Goal: Entertainment & Leisure: Consume media (video, audio)

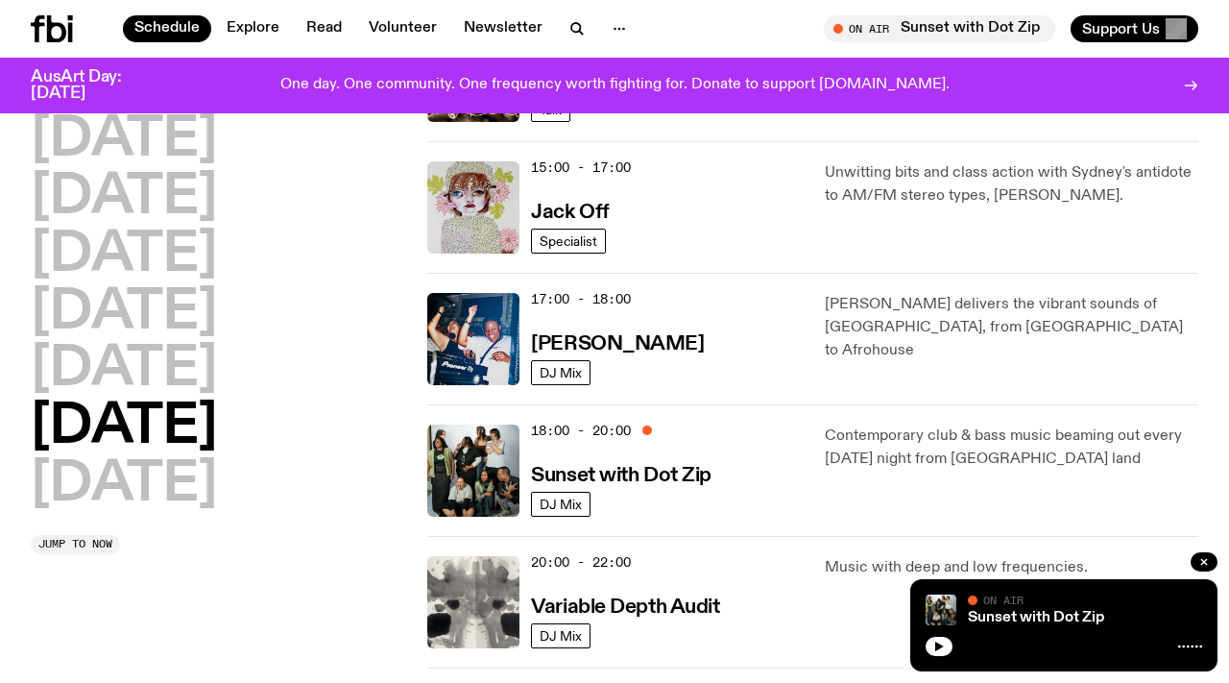
scroll to position [952, 0]
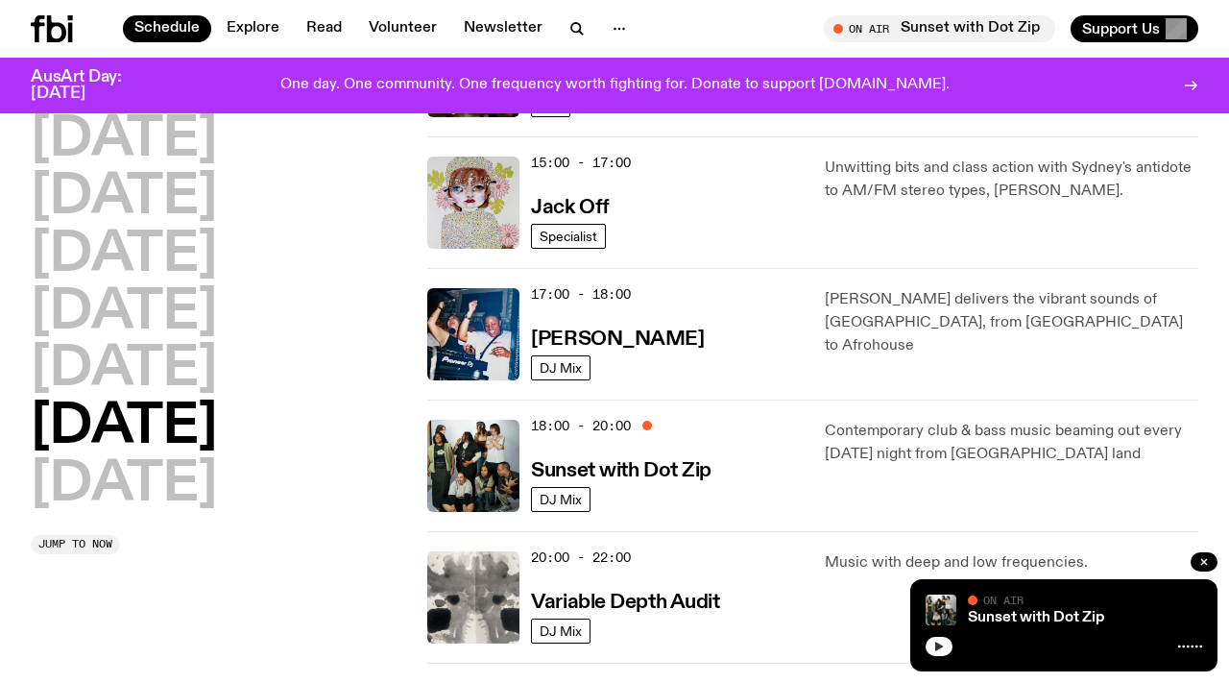
click at [942, 645] on icon "button" at bounding box center [940, 647] width 12 height 12
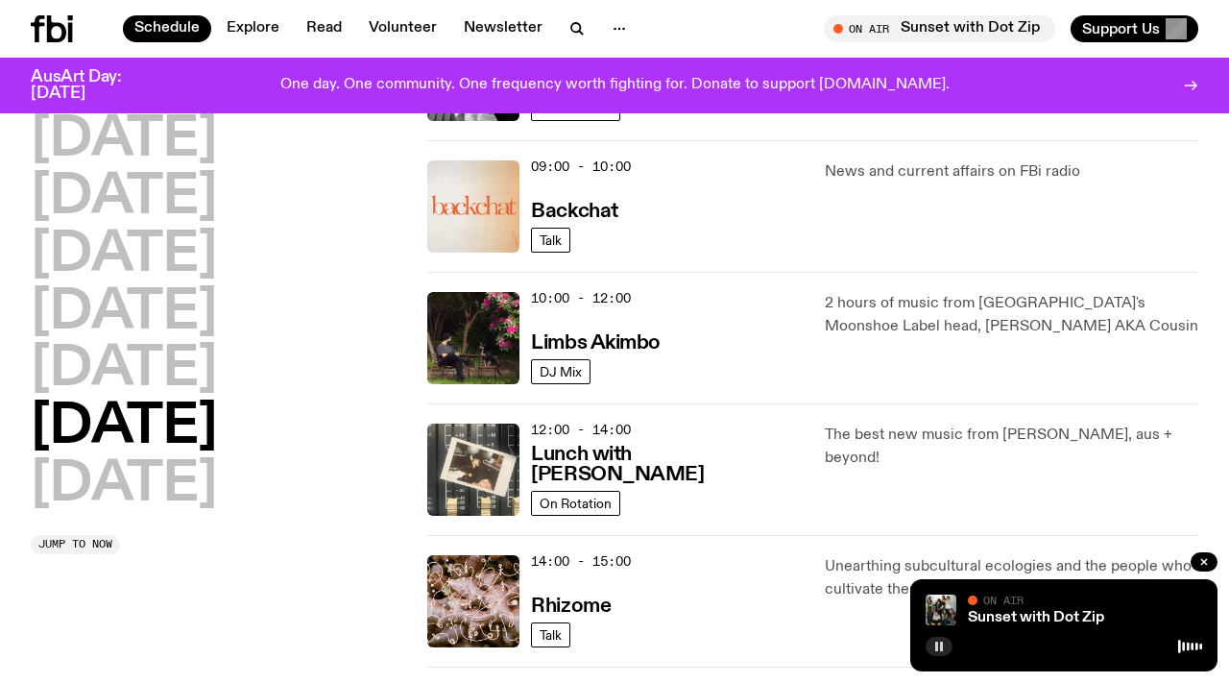
scroll to position [0, 0]
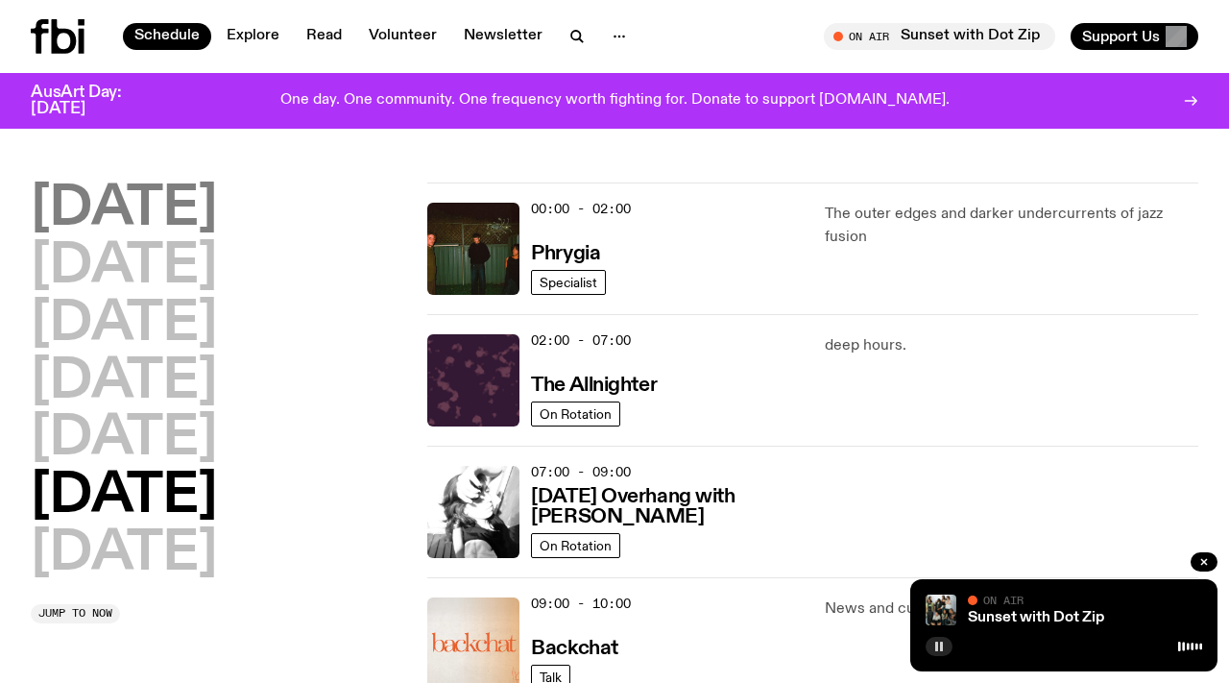
click at [192, 212] on h2 "[DATE]" at bounding box center [124, 209] width 186 height 54
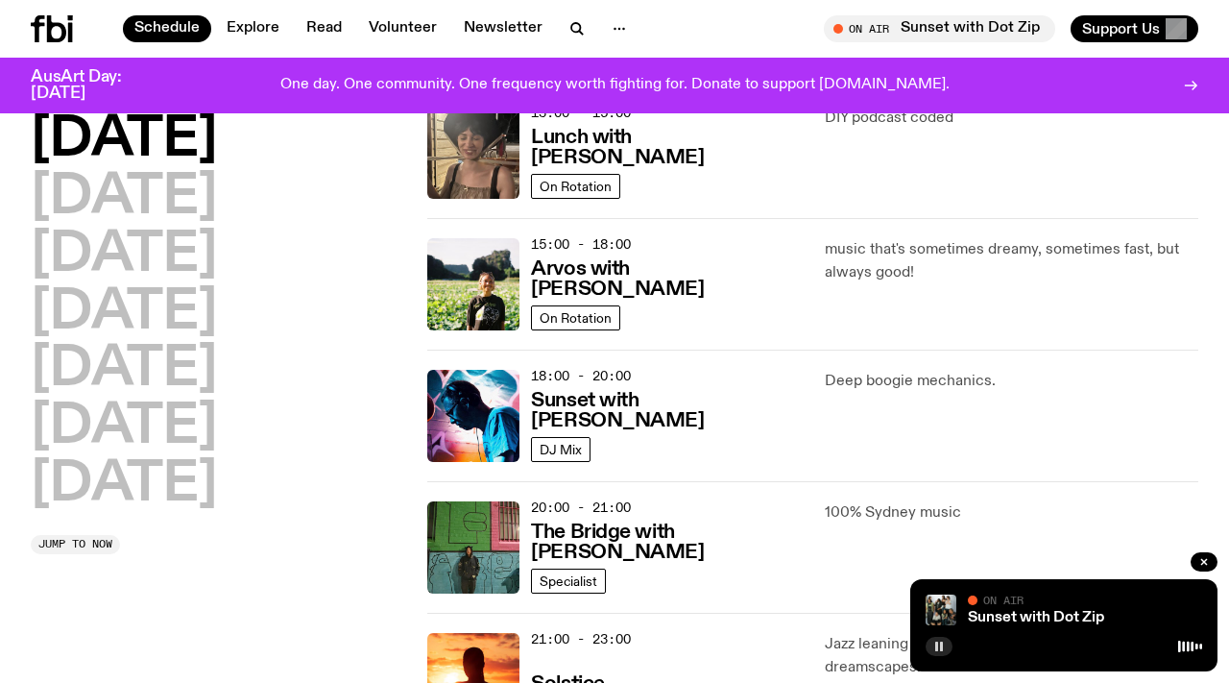
scroll to position [612, 0]
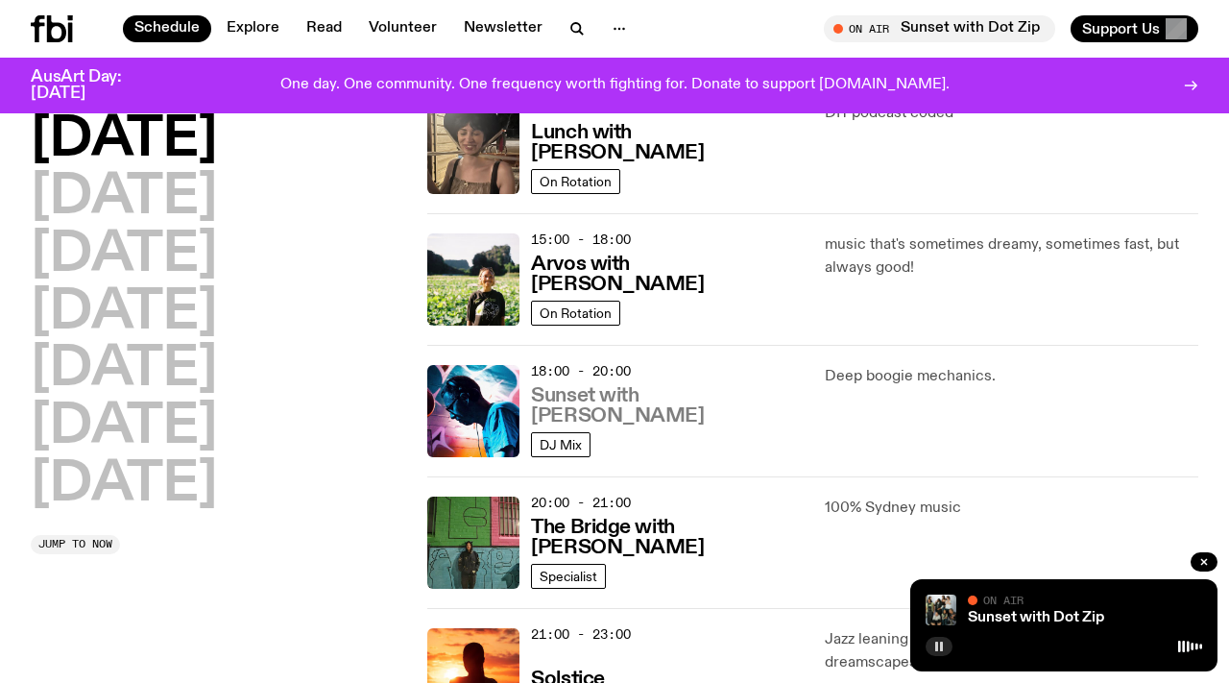
click at [656, 424] on h3 "Sunset with Simon Caldwell" at bounding box center [666, 406] width 270 height 40
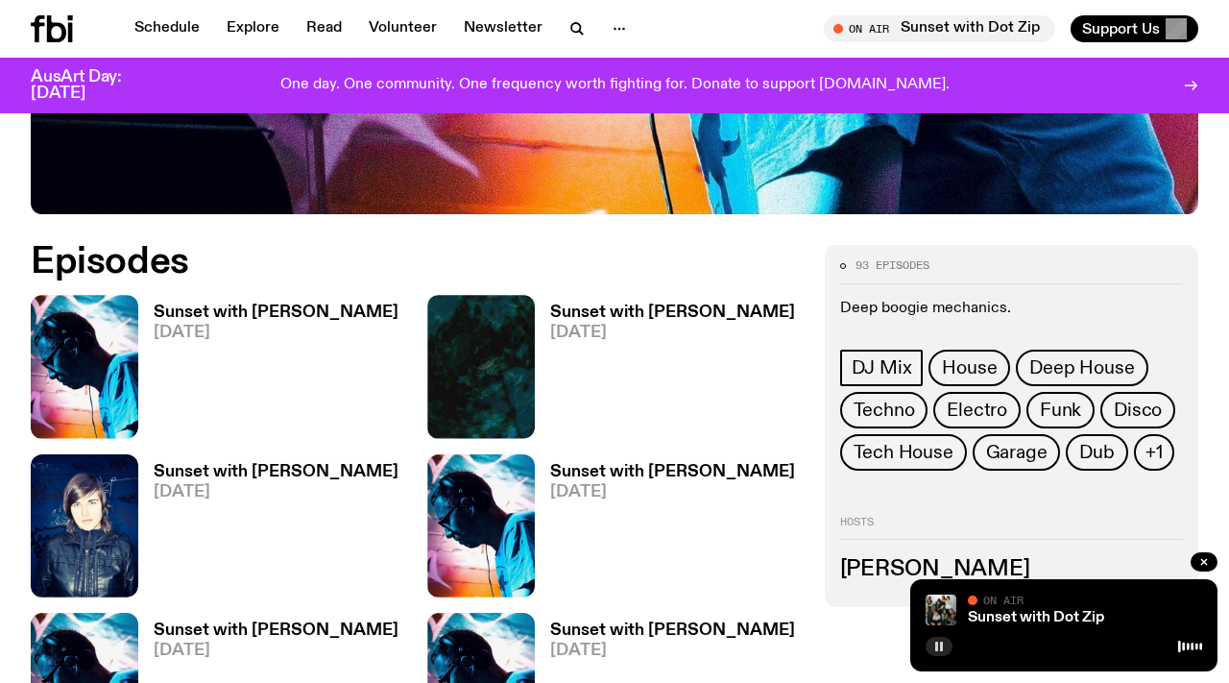
scroll to position [804, 0]
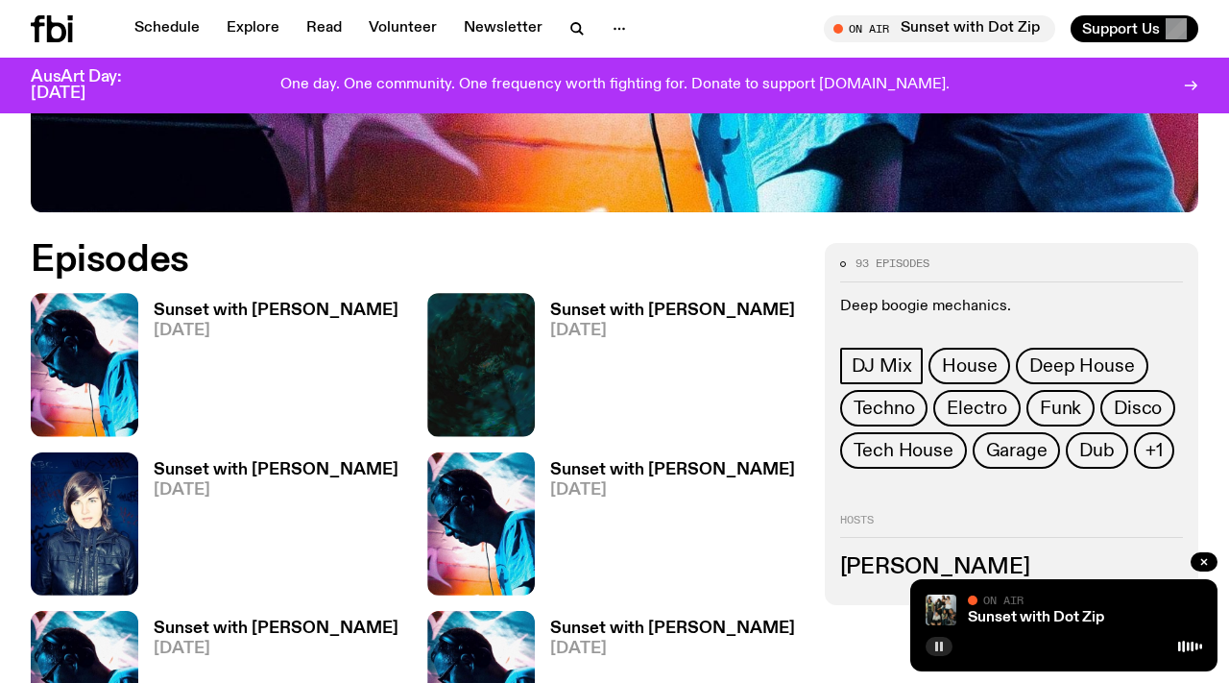
click at [259, 303] on h3 "Sunset with Simon Caldwell" at bounding box center [276, 311] width 245 height 16
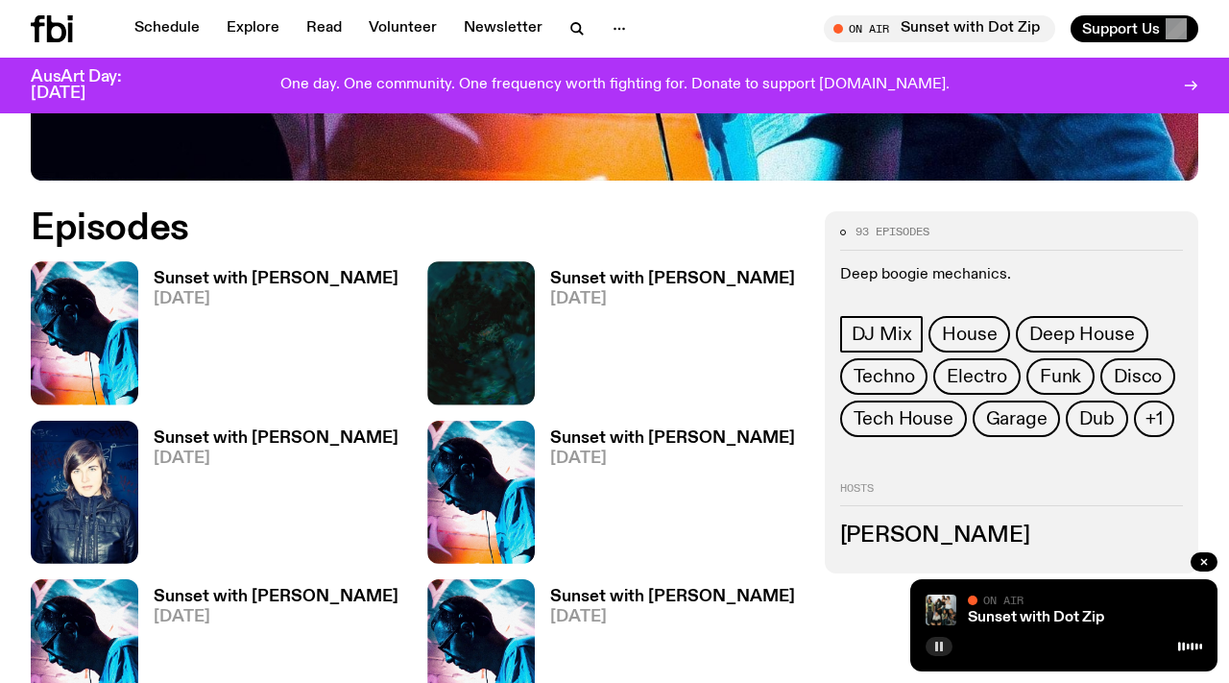
scroll to position [816, 0]
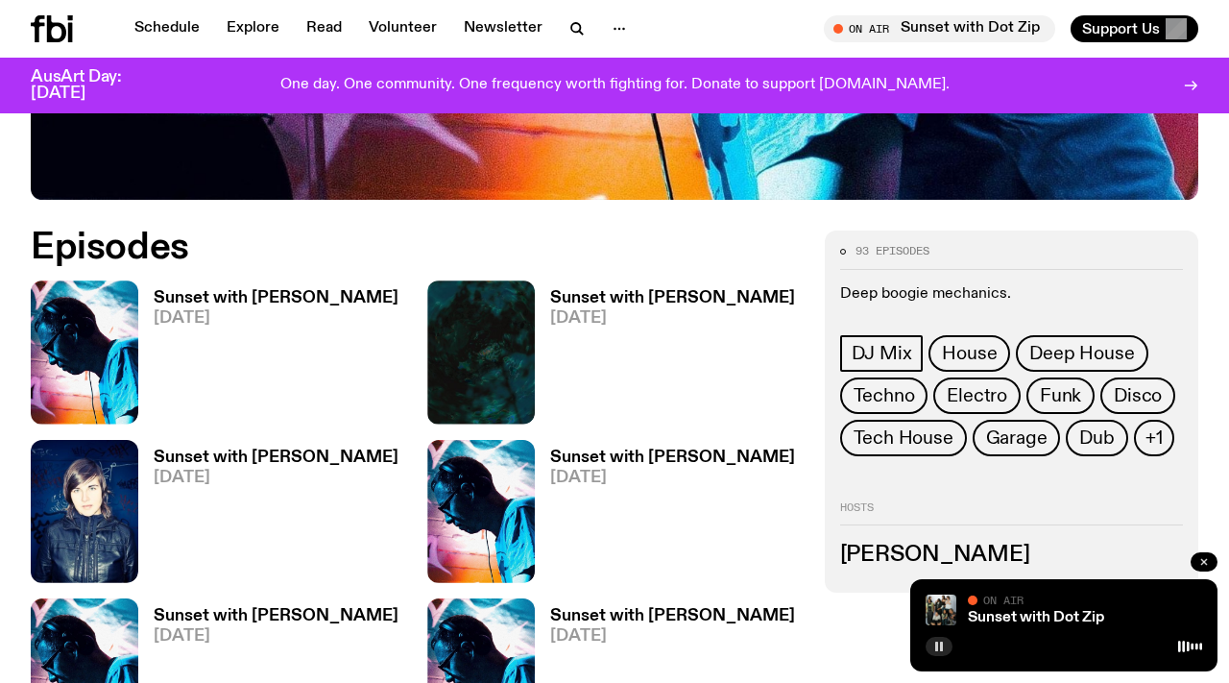
click at [1206, 563] on icon "button" at bounding box center [1205, 562] width 12 height 12
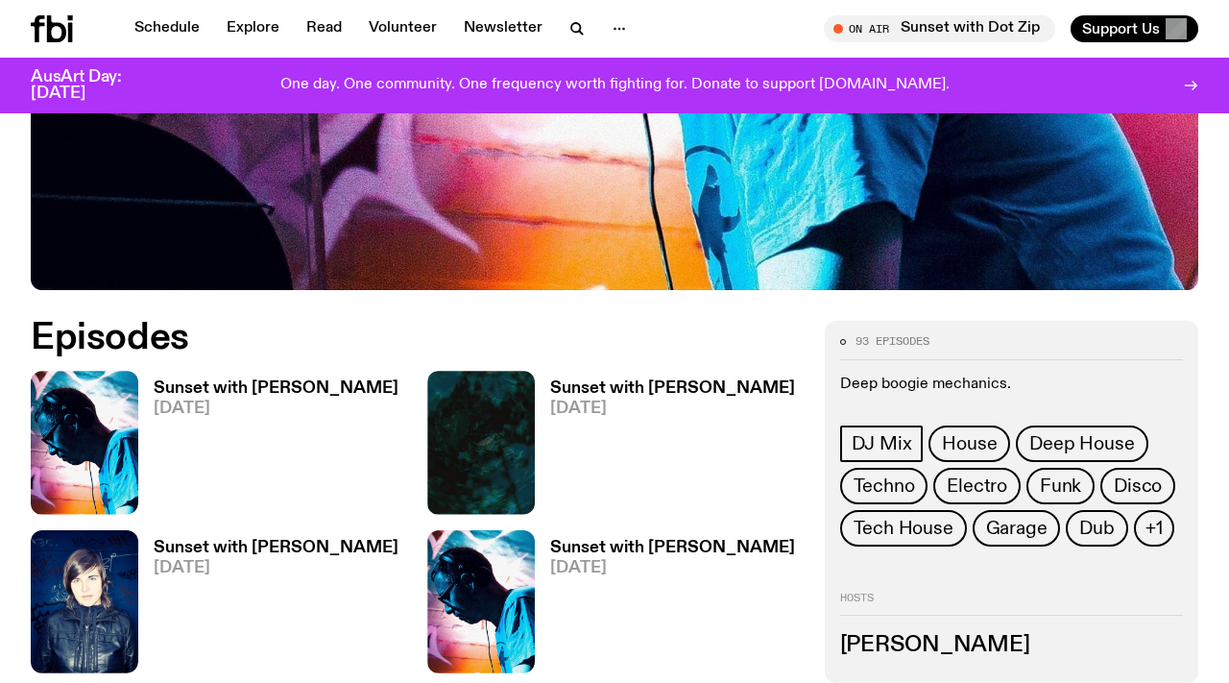
scroll to position [747, 0]
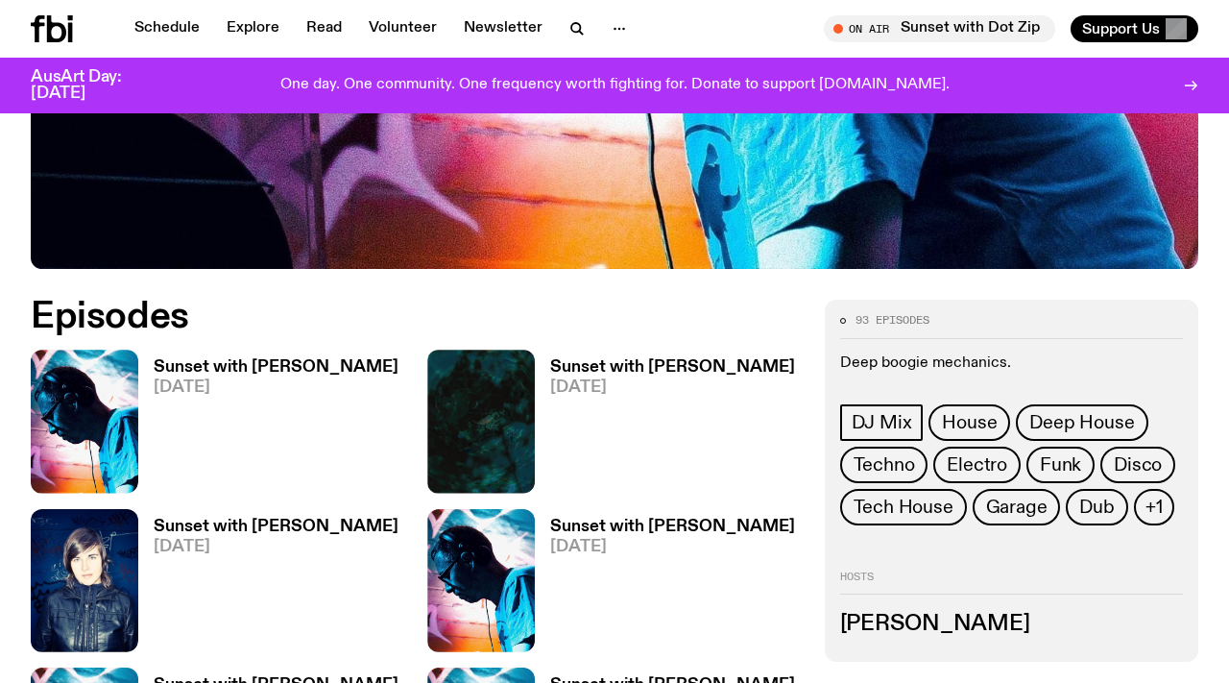
click at [234, 363] on link "Sunset with Simon Caldwell 06.10.25" at bounding box center [268, 426] width 260 height 134
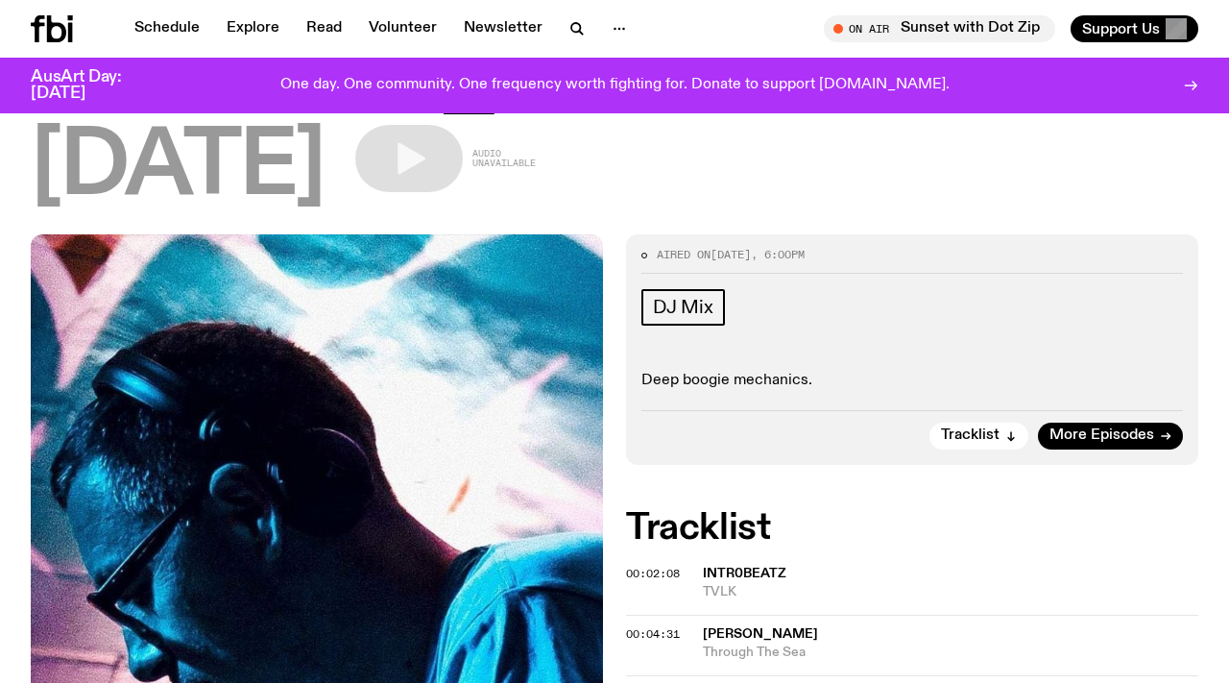
scroll to position [227, 0]
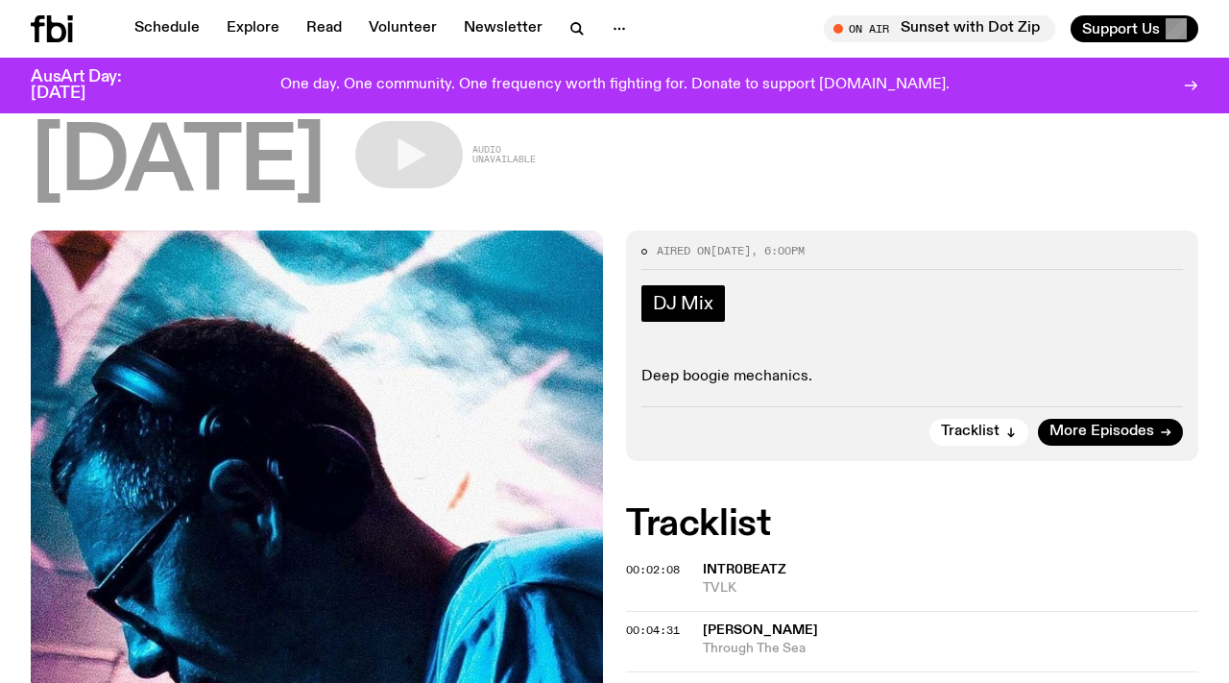
click at [696, 293] on span "DJ Mix" at bounding box center [683, 303] width 61 height 21
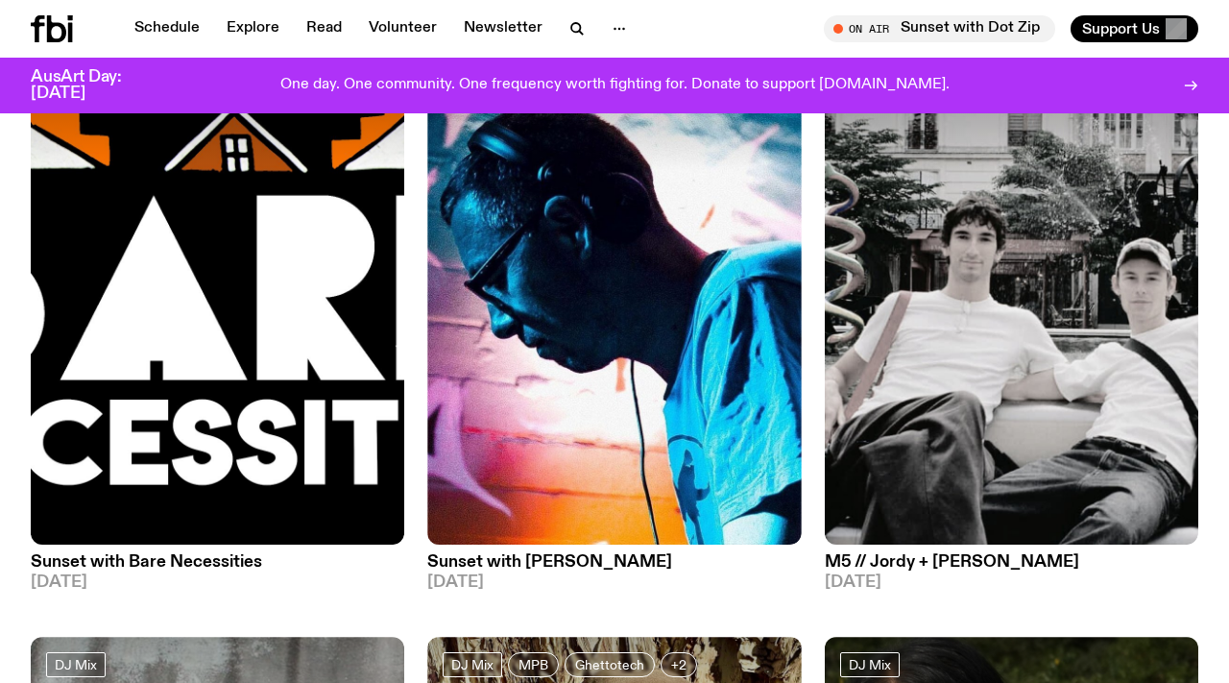
scroll to position [1418, 0]
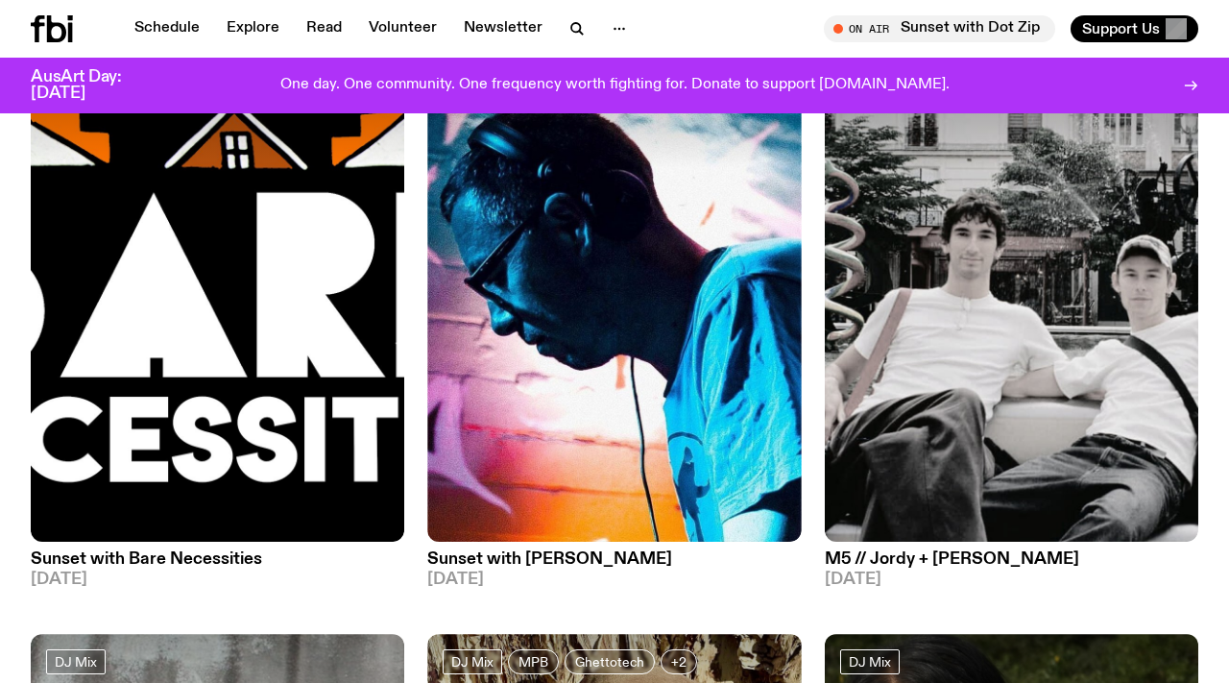
click at [641, 316] on img at bounding box center [614, 292] width 374 height 498
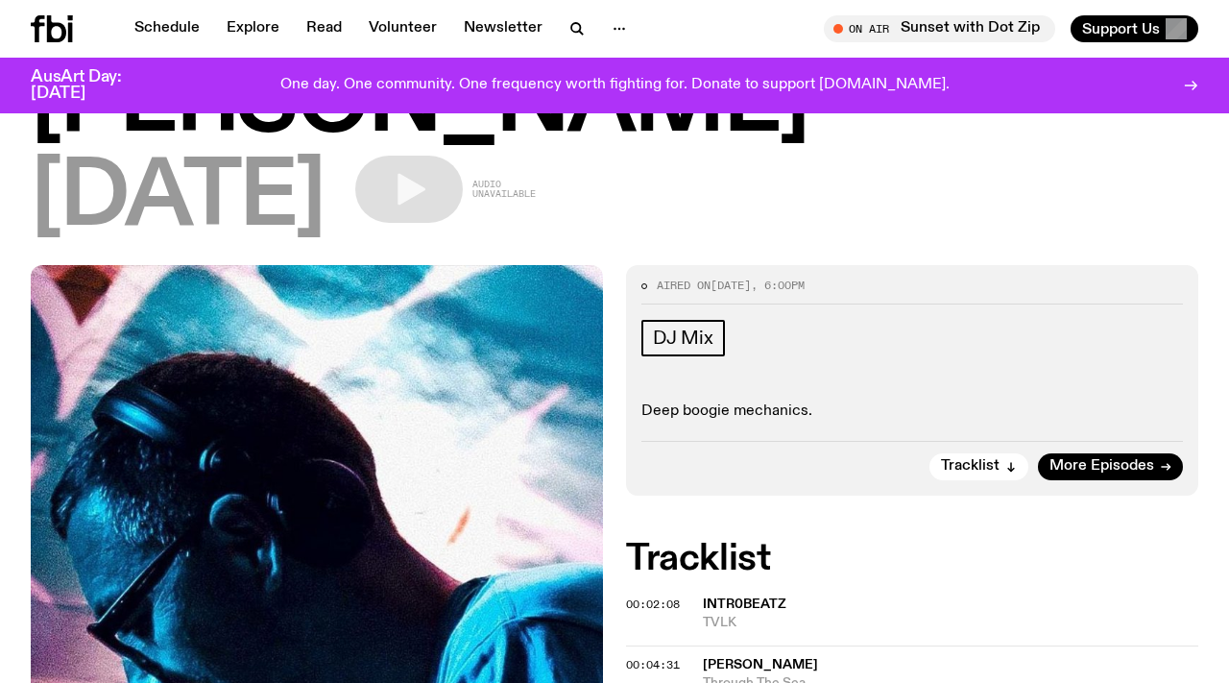
scroll to position [163, 0]
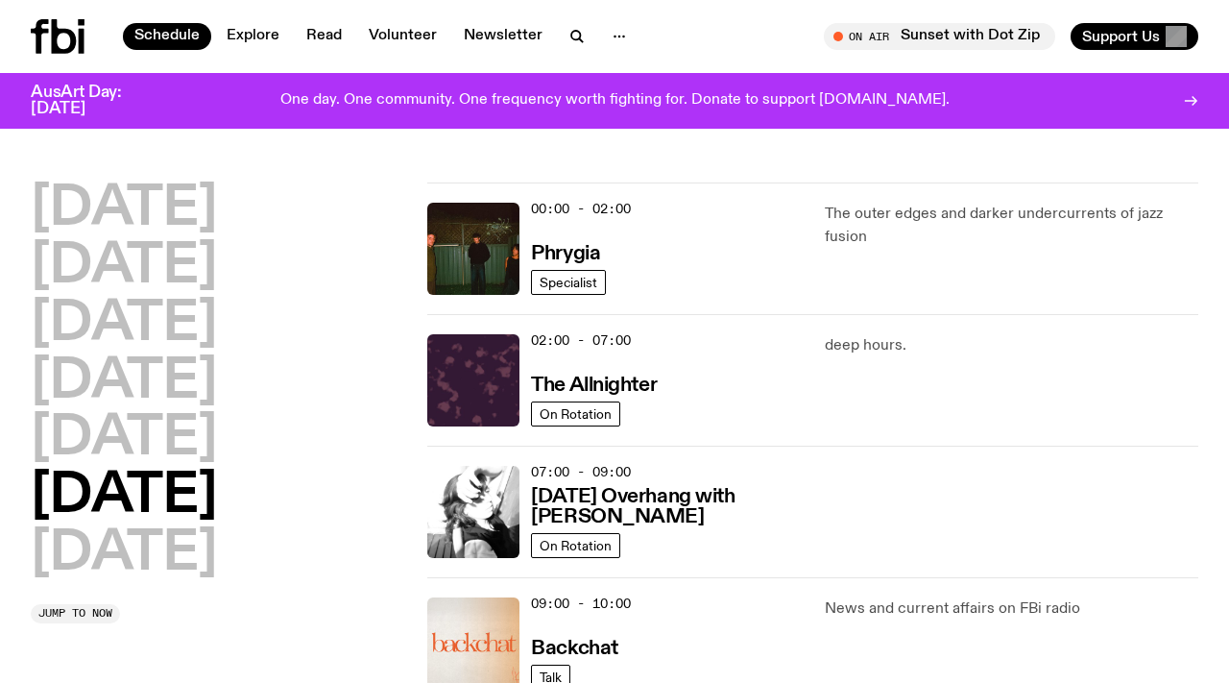
click at [53, 32] on icon at bounding box center [64, 36] width 25 height 35
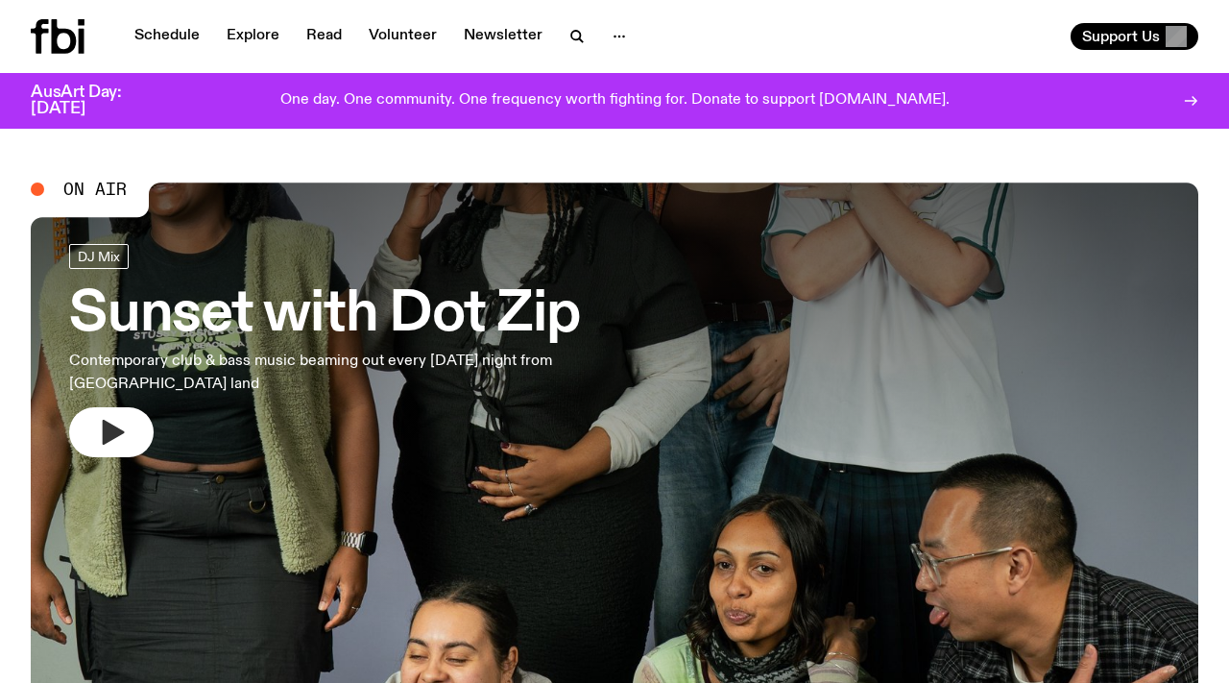
click at [117, 433] on icon "button" at bounding box center [114, 432] width 22 height 25
